Goal: Task Accomplishment & Management: Manage account settings

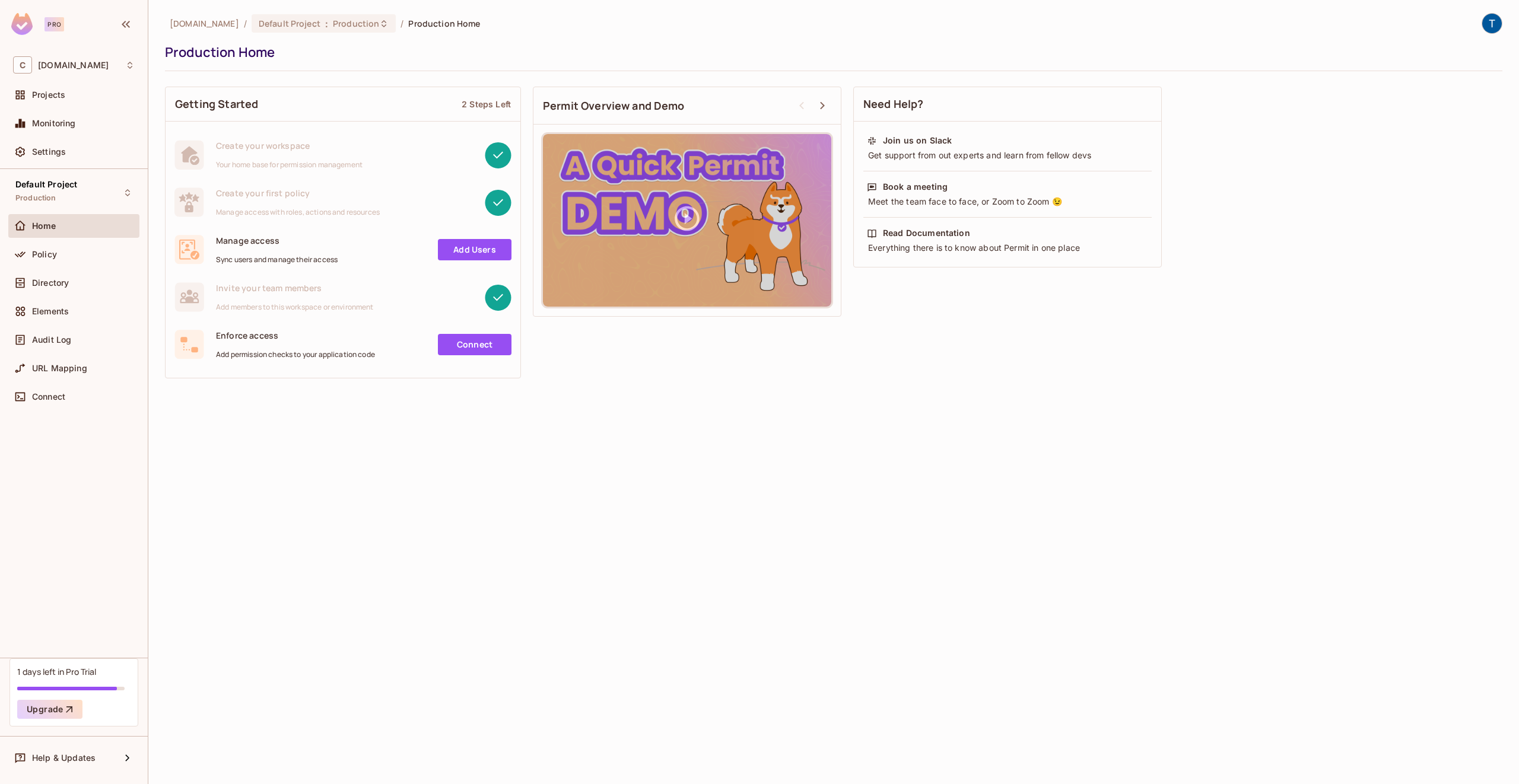
click at [518, 589] on div "[DOMAIN_NAME] / Default Project : Production / Production Home Production Home …" at bounding box center [834, 392] width 1370 height 784
click at [480, 561] on div "[DOMAIN_NAME] / Default Project : Production / Production Home Production Home …" at bounding box center [834, 392] width 1370 height 784
click at [253, 595] on div "[DOMAIN_NAME] / Default Project : Production / Production Home Production Home …" at bounding box center [834, 392] width 1370 height 784
click at [470, 252] on link "Add Users" at bounding box center [474, 249] width 73 height 21
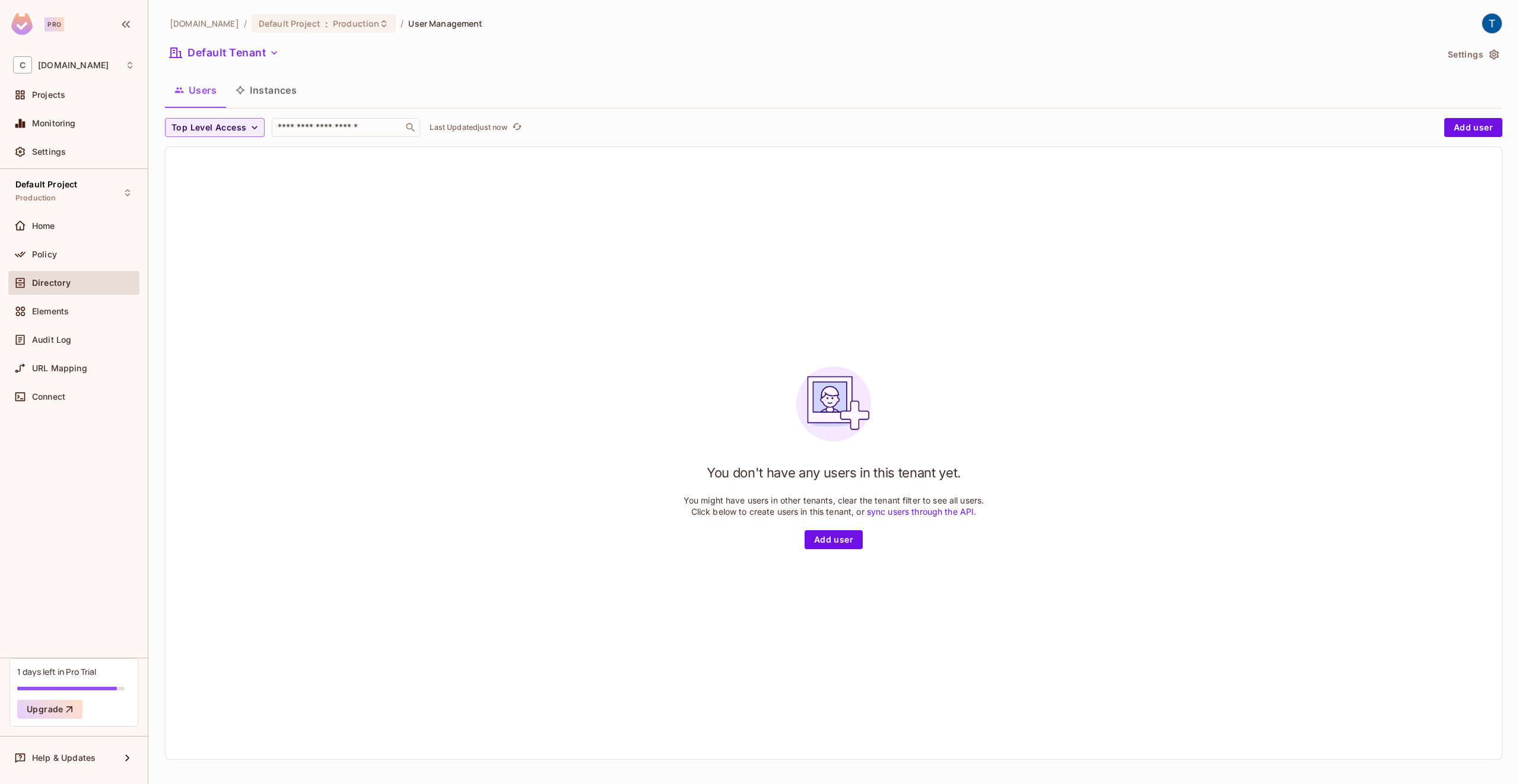
click at [348, 376] on div "You don't have any users in this tenant yet. You might have users in other tena…" at bounding box center [834, 453] width 1336 height 612
click at [1047, 378] on div "You don't have any users in this tenant yet. You might have users in other tena…" at bounding box center [834, 453] width 1336 height 612
